Goal: Task Accomplishment & Management: Use online tool/utility

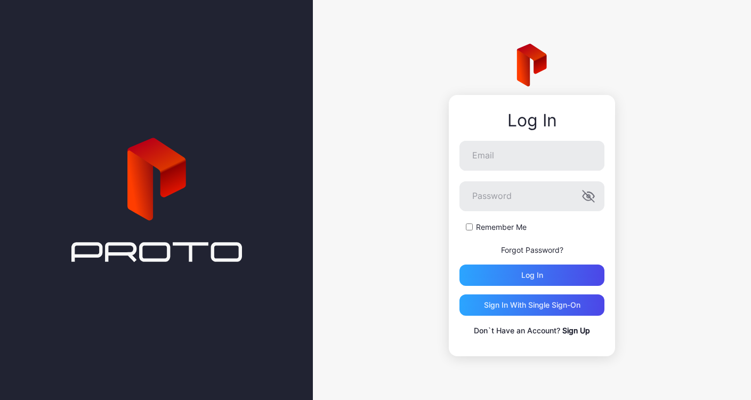
click at [0, 203] on div at bounding box center [156, 200] width 313 height 400
click at [498, 148] on input "Email" at bounding box center [531, 156] width 145 height 30
paste input "**********"
type input "**********"
click at [491, 270] on div "Log in" at bounding box center [531, 274] width 145 height 21
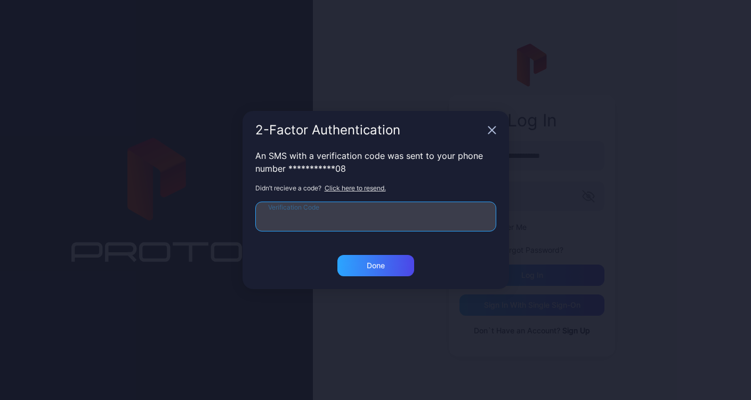
click at [300, 218] on input "Verification Code" at bounding box center [375, 216] width 241 height 30
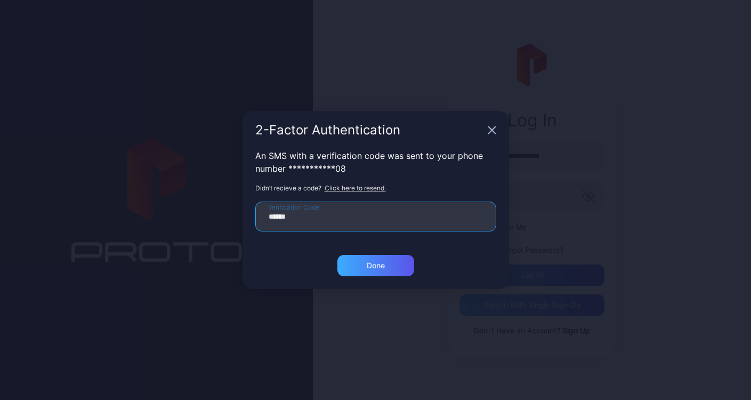
type input "******"
click at [347, 264] on div "Done" at bounding box center [375, 265] width 77 height 21
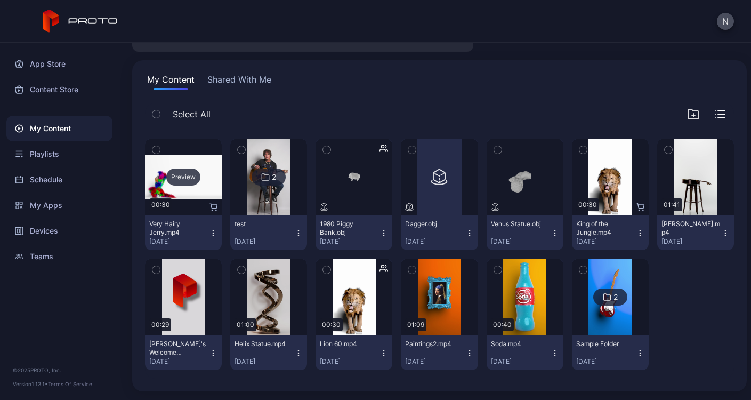
scroll to position [151, 0]
click at [157, 144] on icon "button" at bounding box center [155, 150] width 7 height 12
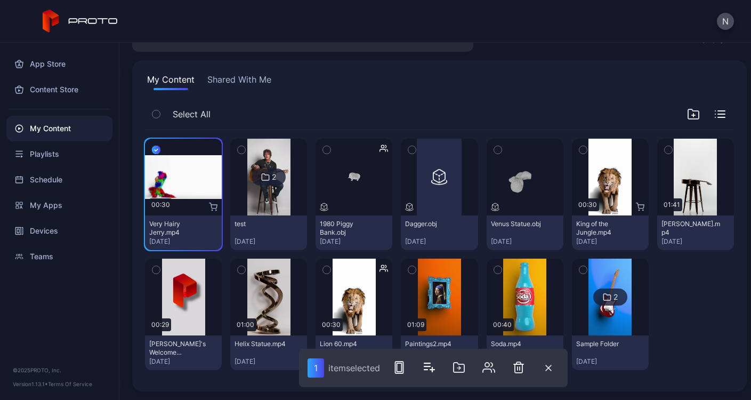
click at [157, 144] on icon "button" at bounding box center [156, 150] width 9 height 12
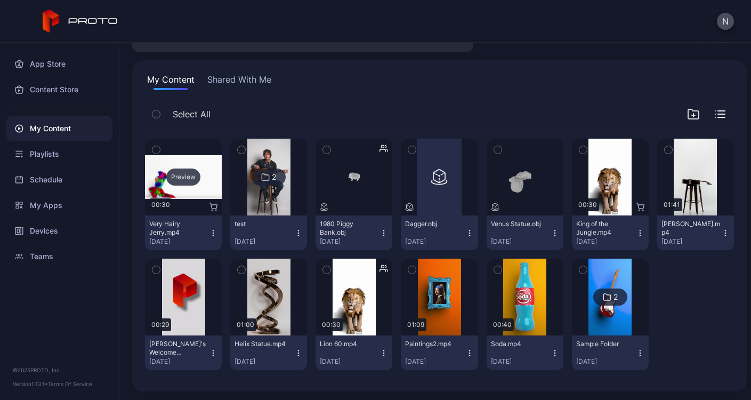
scroll to position [55, 0]
click at [158, 111] on icon "button" at bounding box center [155, 114] width 7 height 12
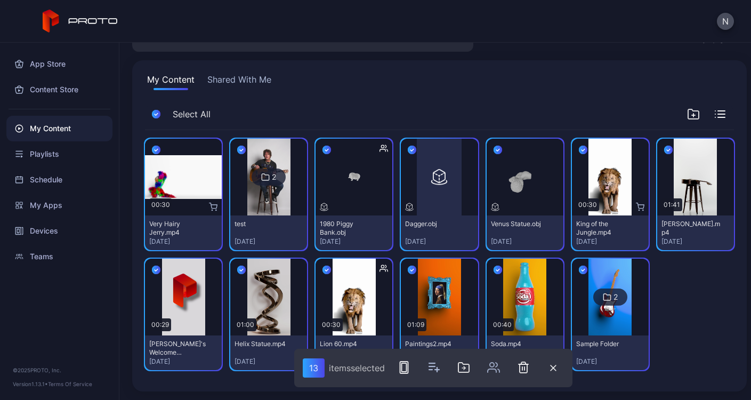
click at [158, 111] on icon "button" at bounding box center [156, 114] width 9 height 12
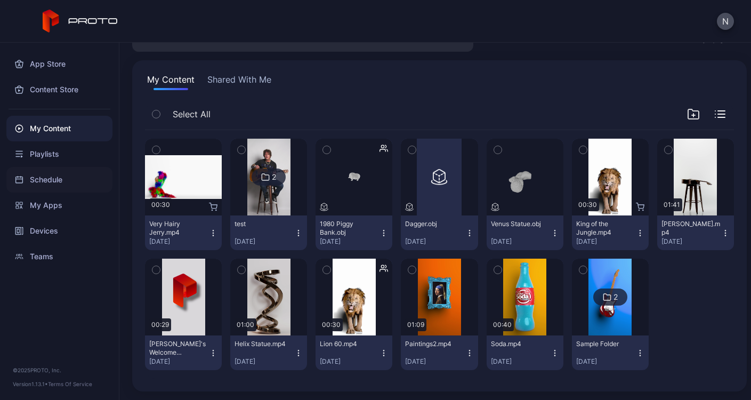
click at [47, 176] on div "Schedule" at bounding box center [59, 180] width 106 height 26
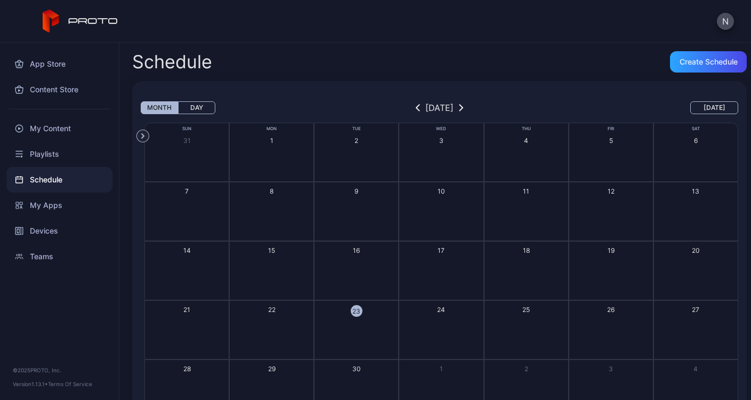
click at [139, 136] on icon "button" at bounding box center [143, 135] width 12 height 12
